Goal: Entertainment & Leisure: Consume media (video, audio)

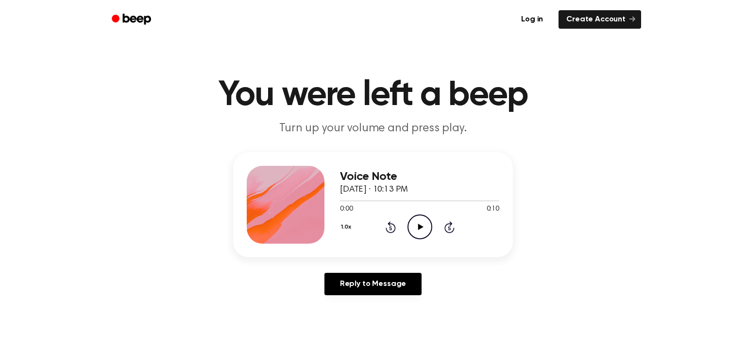
click at [422, 223] on icon "Play Audio" at bounding box center [420, 226] width 25 height 25
click at [421, 215] on circle at bounding box center [420, 227] width 24 height 24
click at [388, 287] on link "Reply to Message" at bounding box center [373, 284] width 97 height 22
click at [383, 277] on link "Reply to Message" at bounding box center [373, 284] width 97 height 22
click at [413, 221] on icon "Play Audio" at bounding box center [420, 226] width 25 height 25
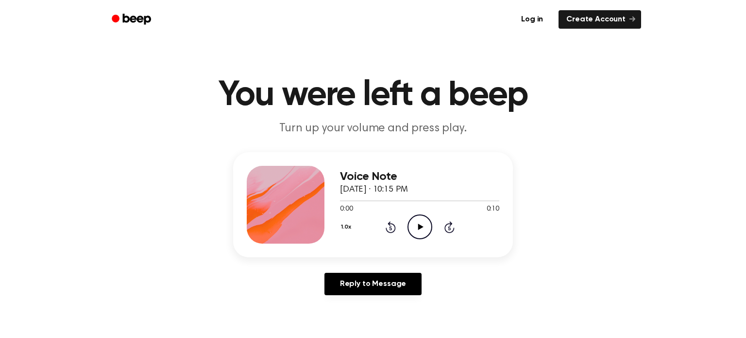
click at [427, 220] on icon "Play Audio" at bounding box center [420, 226] width 25 height 25
click at [422, 224] on icon "Play Audio" at bounding box center [420, 226] width 25 height 25
click at [406, 230] on div "1.0x Rewind 5 seconds Play Audio Skip 5 seconds" at bounding box center [419, 226] width 159 height 25
click at [410, 230] on icon "Play Audio" at bounding box center [420, 226] width 25 height 25
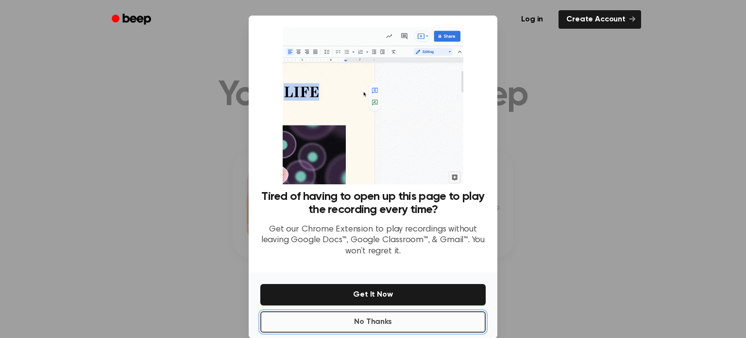
click at [395, 326] on button "No Thanks" at bounding box center [372, 321] width 225 height 21
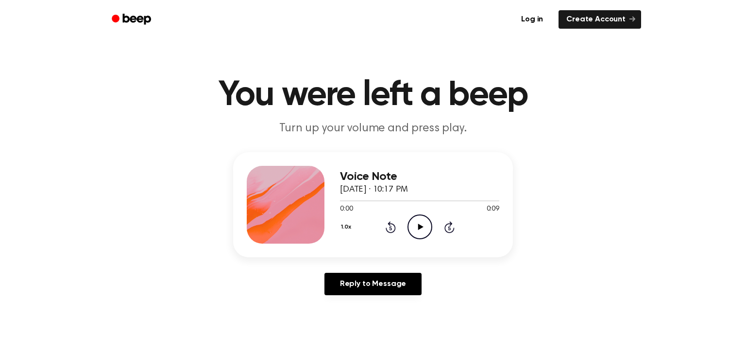
click at [421, 229] on icon "Play Audio" at bounding box center [420, 226] width 25 height 25
click at [414, 221] on icon "Play Audio" at bounding box center [420, 226] width 25 height 25
click at [428, 226] on icon "Play Audio" at bounding box center [420, 226] width 25 height 25
click at [418, 228] on icon at bounding box center [420, 227] width 5 height 6
click at [418, 233] on icon "Play Audio" at bounding box center [420, 226] width 25 height 25
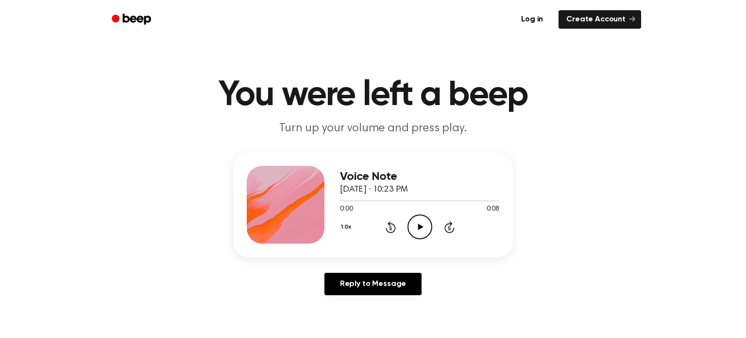
click at [416, 220] on icon "Play Audio" at bounding box center [420, 226] width 25 height 25
click at [419, 211] on div "0:00 0:10" at bounding box center [419, 209] width 159 height 10
click at [420, 218] on icon "Play Audio" at bounding box center [420, 226] width 25 height 25
click at [423, 225] on icon "Play Audio" at bounding box center [420, 226] width 25 height 25
